Goal: Find contact information: Find contact information

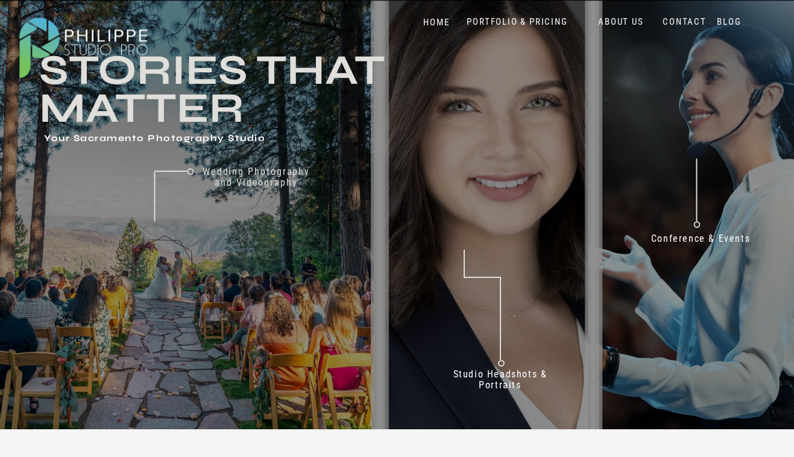
scroll to position [52, 0]
click at [520, 21] on nav "PORTFOLIO & PRICING" at bounding box center [517, 21] width 110 height 11
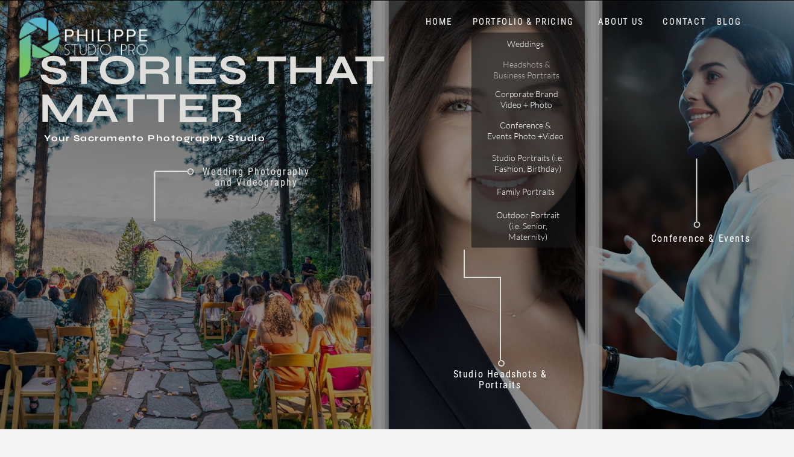
click at [537, 77] on p "Headshots & Business Portraits" at bounding box center [527, 69] width 68 height 21
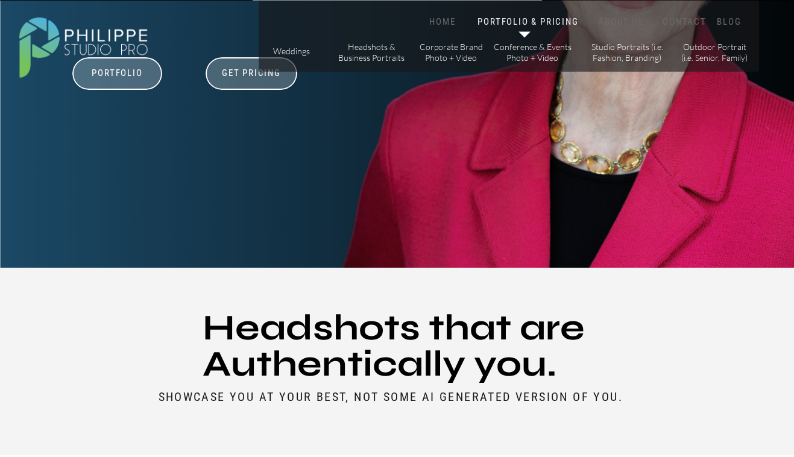
scroll to position [337, 0]
click at [265, 81] on h3 "Get Pricing" at bounding box center [251, 74] width 67 height 14
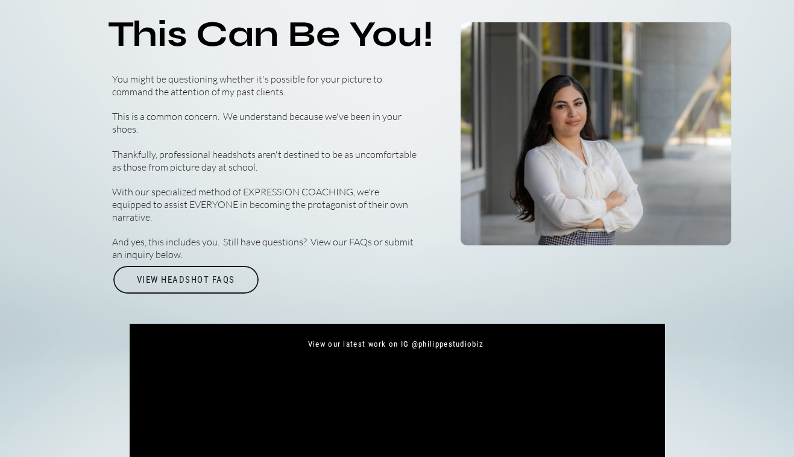
scroll to position [3981, 0]
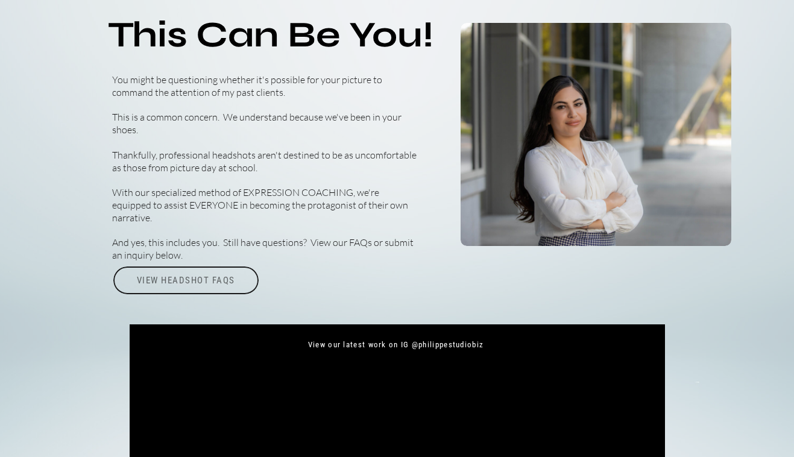
click at [215, 277] on div "View Headshot FAQs" at bounding box center [186, 280] width 148 height 28
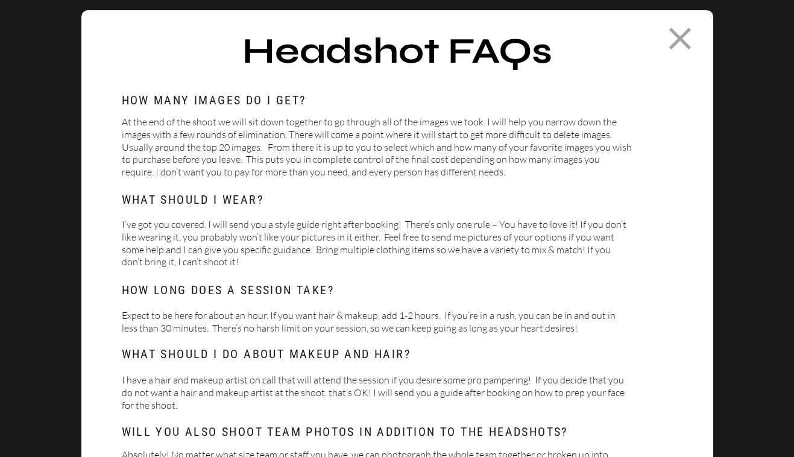
scroll to position [65, 0]
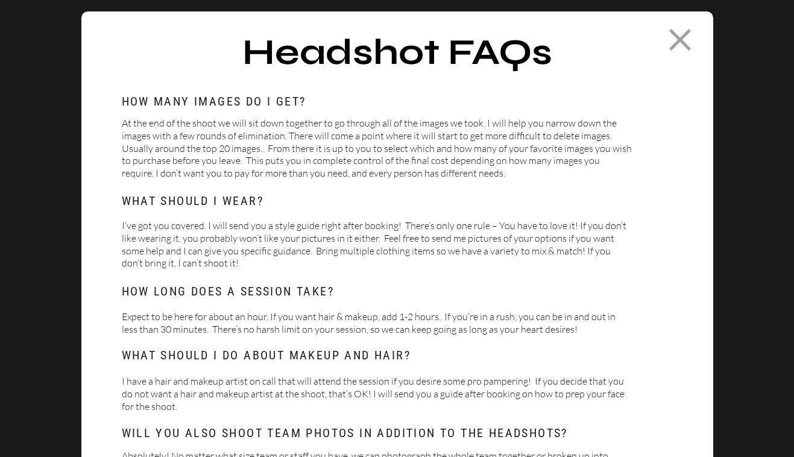
click at [672, 38] on icon at bounding box center [679, 39] width 37 height 37
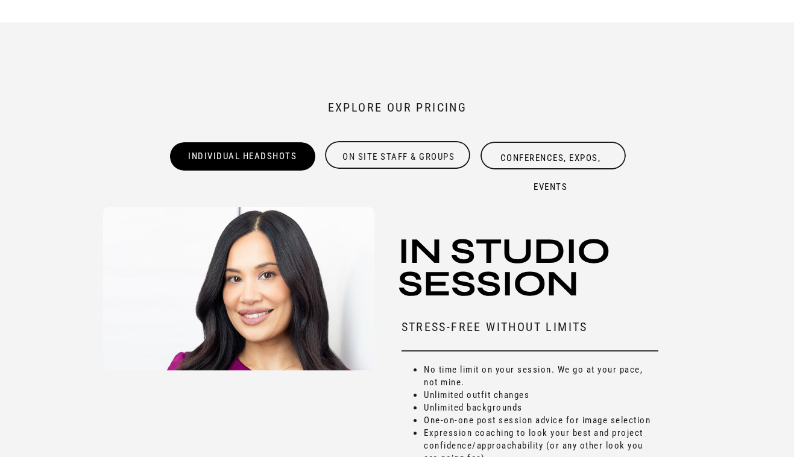
scroll to position [3302, 0]
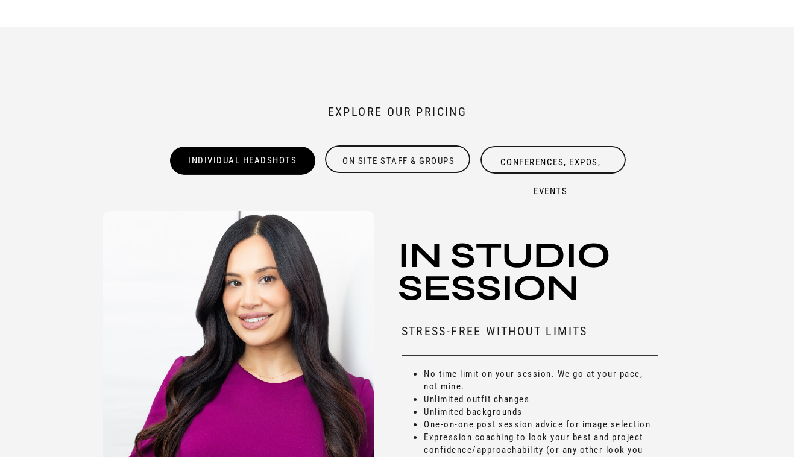
click at [361, 150] on div "On site Staff & Groups" at bounding box center [399, 159] width 148 height 24
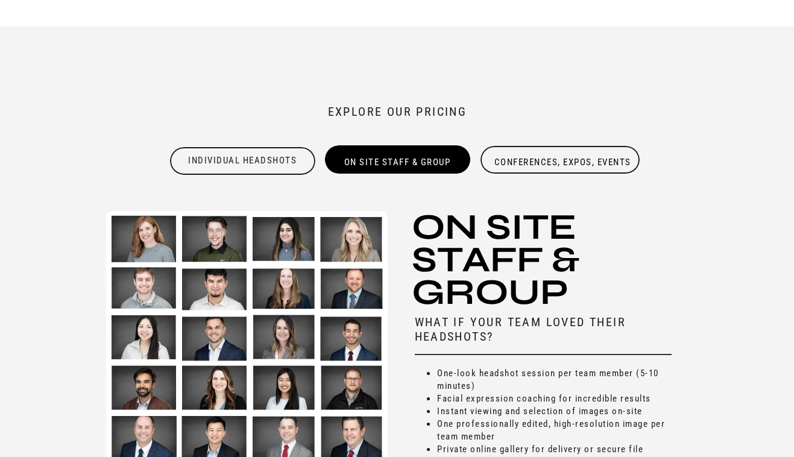
click at [514, 165] on div "Conferences, Expos, Events" at bounding box center [563, 162] width 148 height 28
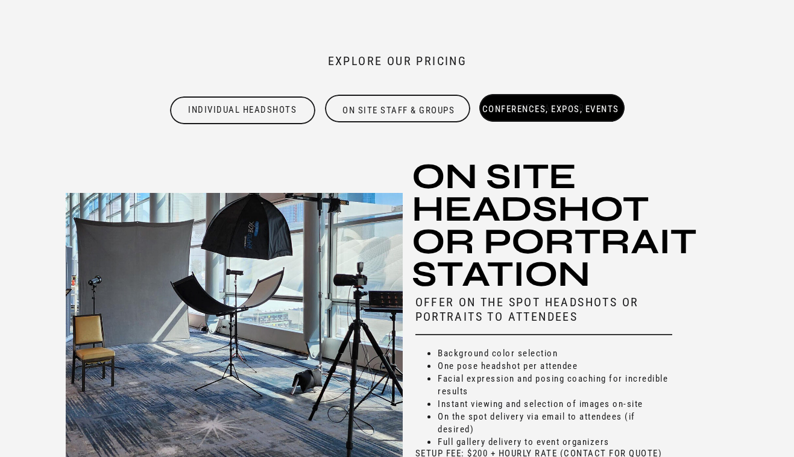
scroll to position [3353, 0]
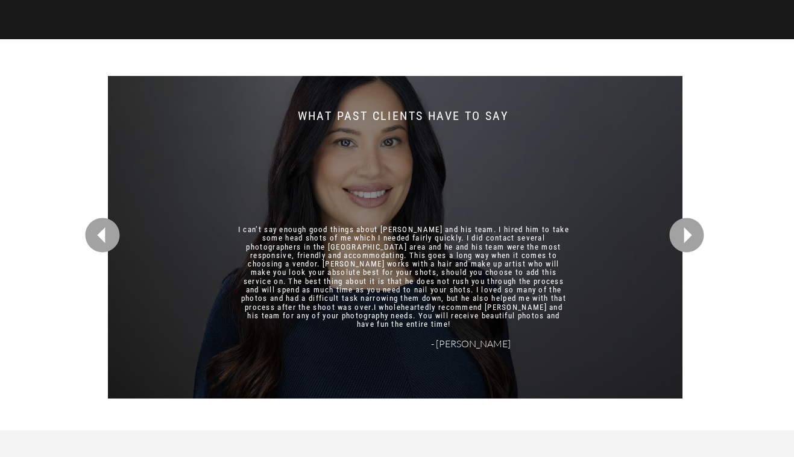
scroll to position [2897, 0]
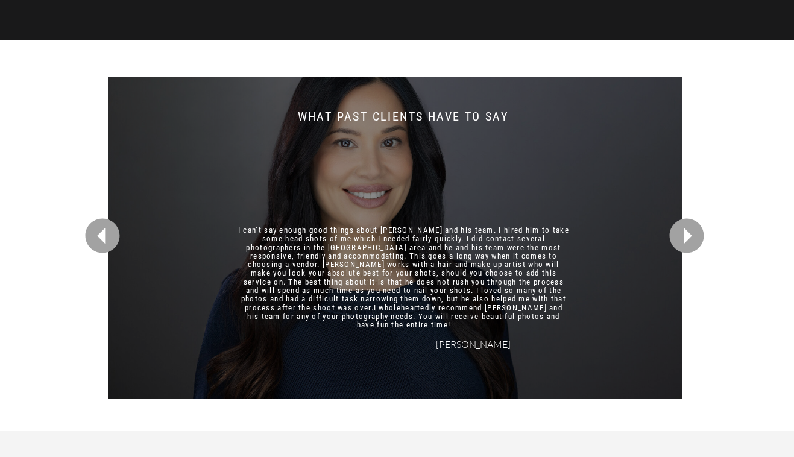
click at [128, 227] on div at bounding box center [395, 238] width 575 height 323
click at [102, 244] on icon at bounding box center [102, 236] width 34 height 34
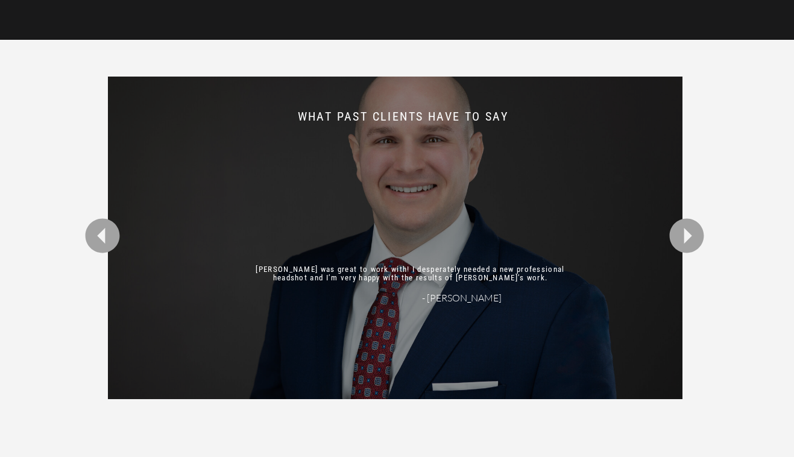
click at [107, 243] on icon at bounding box center [102, 236] width 34 height 34
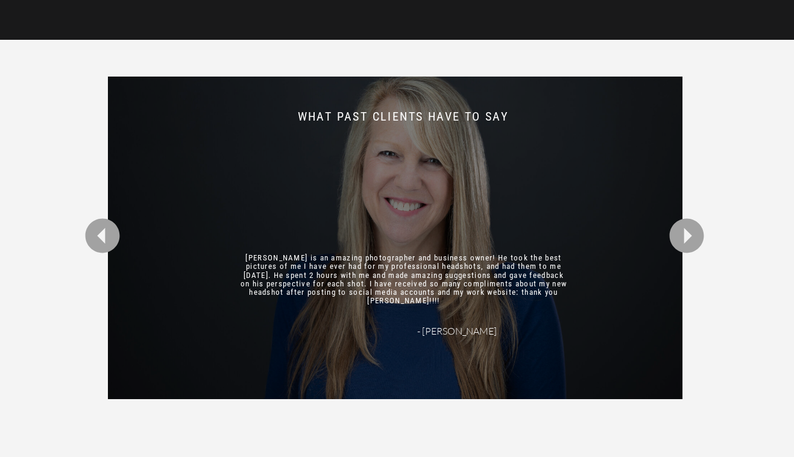
click at [107, 243] on icon at bounding box center [102, 236] width 34 height 34
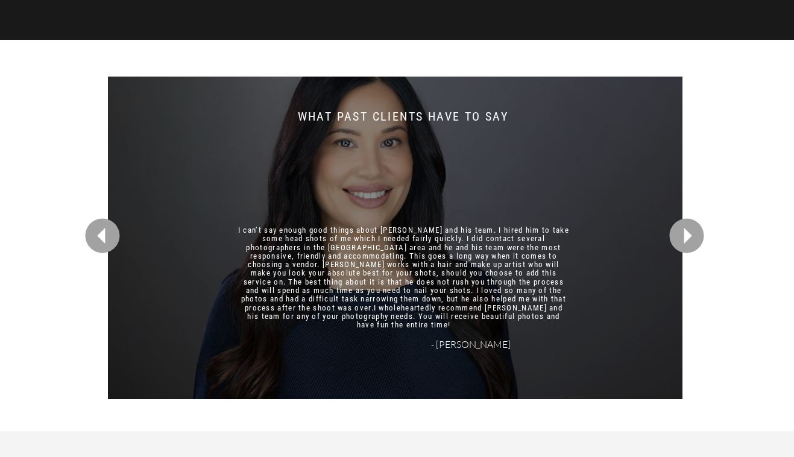
click at [107, 243] on icon at bounding box center [102, 236] width 34 height 34
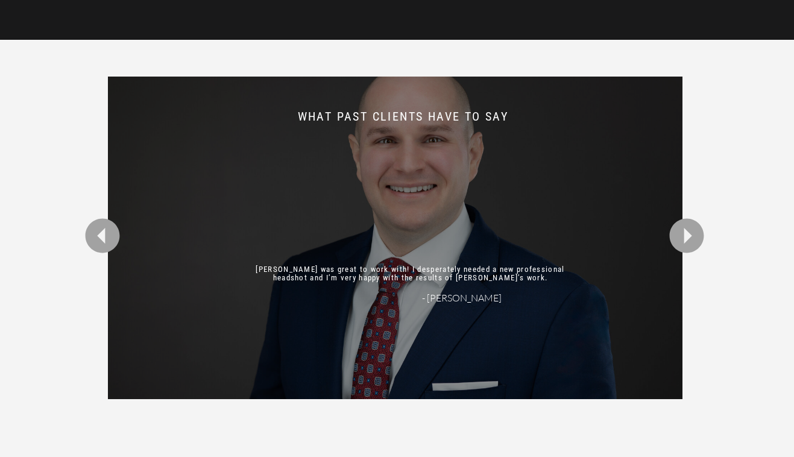
click at [107, 243] on icon at bounding box center [102, 236] width 34 height 34
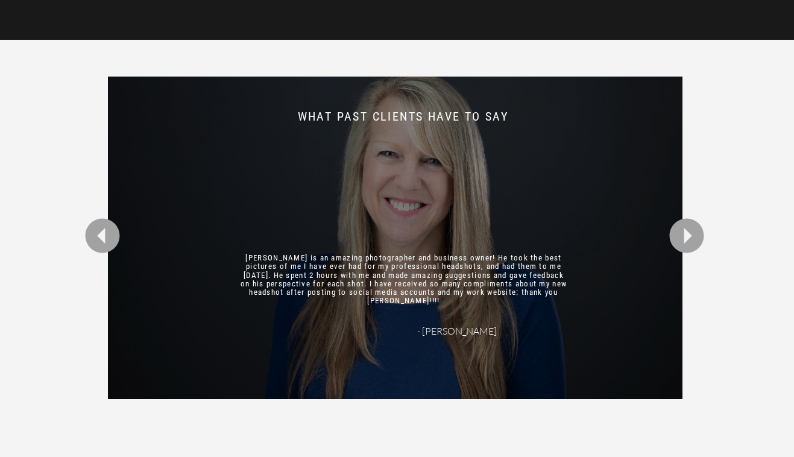
click at [107, 243] on icon at bounding box center [102, 236] width 34 height 34
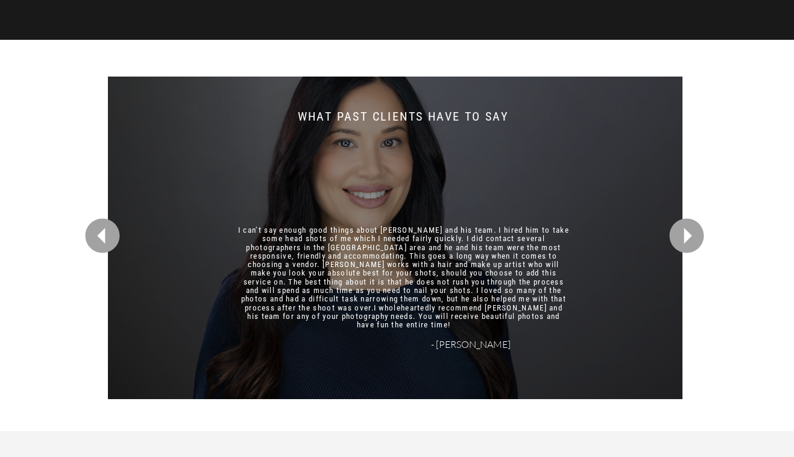
click at [107, 243] on icon at bounding box center [102, 236] width 34 height 34
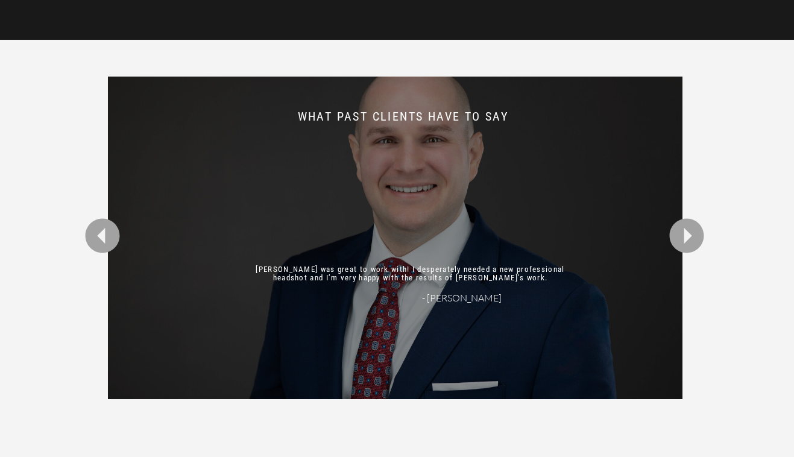
click at [107, 243] on icon at bounding box center [102, 236] width 34 height 34
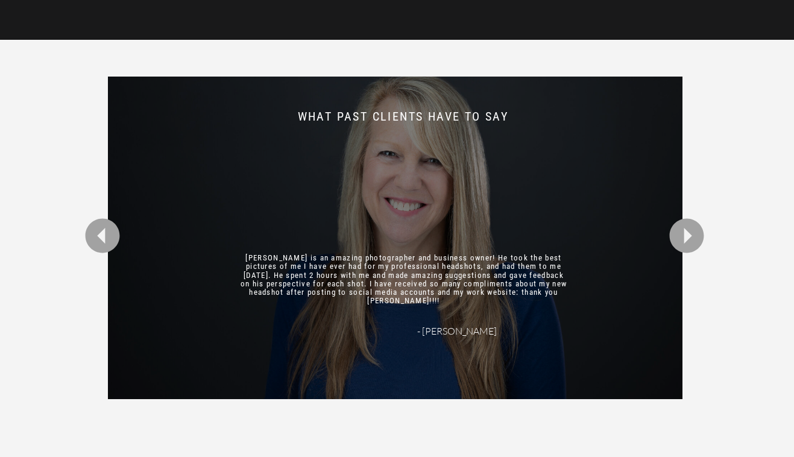
click at [107, 243] on icon at bounding box center [102, 236] width 34 height 34
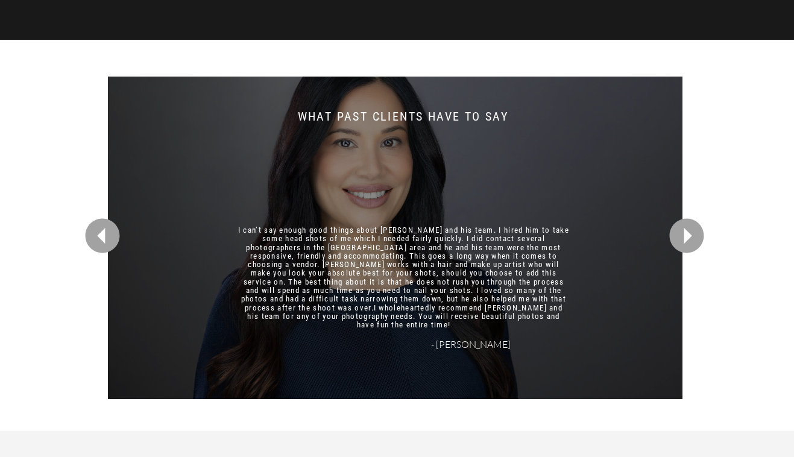
click at [107, 243] on icon at bounding box center [102, 236] width 34 height 34
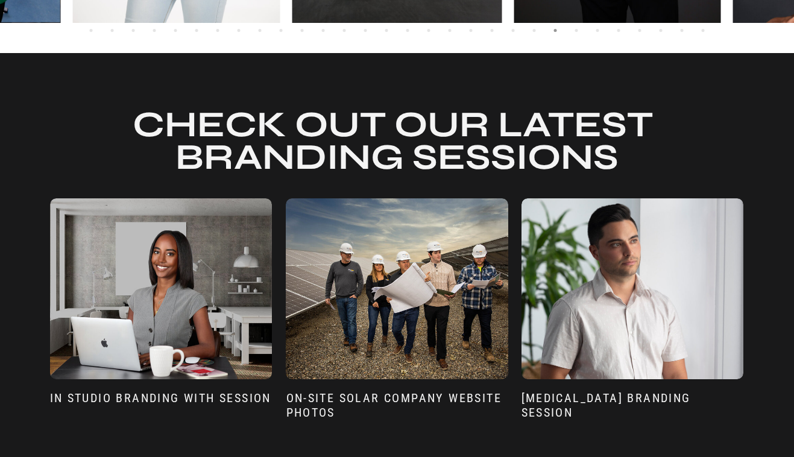
scroll to position [2426, 0]
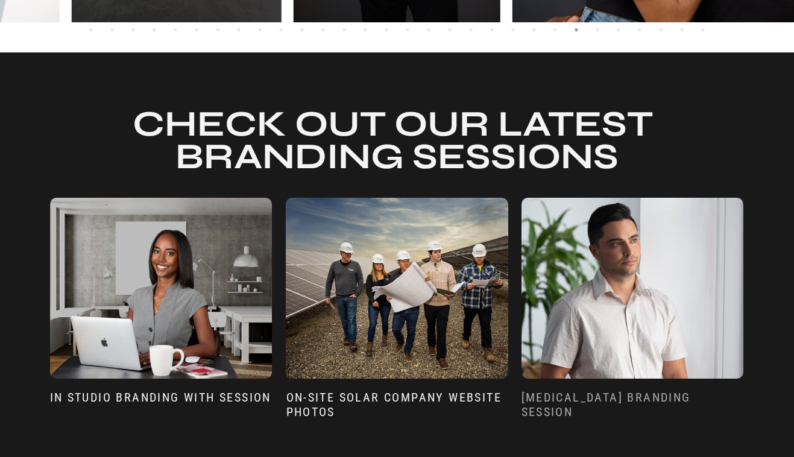
click at [579, 402] on h3 "Speech Language Pathologist Branding SEssion" at bounding box center [632, 408] width 223 height 37
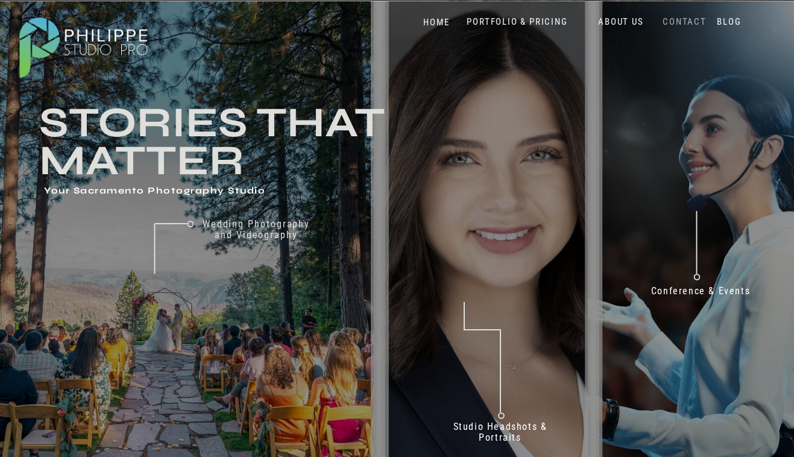
click at [687, 27] on nav "CONTACT" at bounding box center [684, 21] width 49 height 11
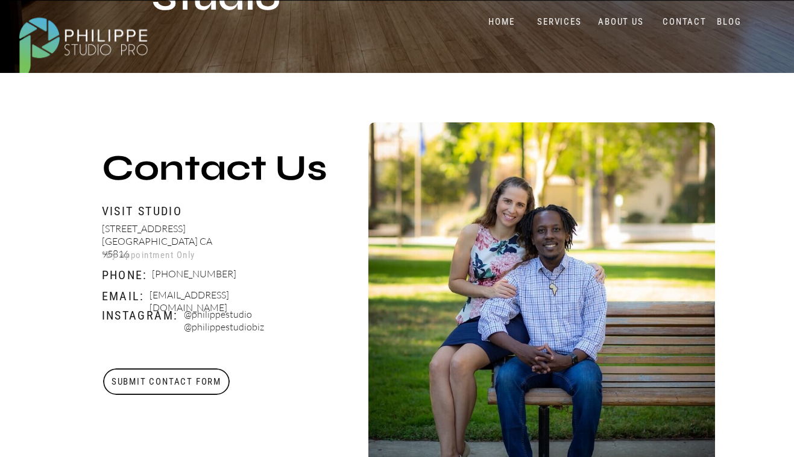
scroll to position [354, 0]
